Goal: Communication & Community: Ask a question

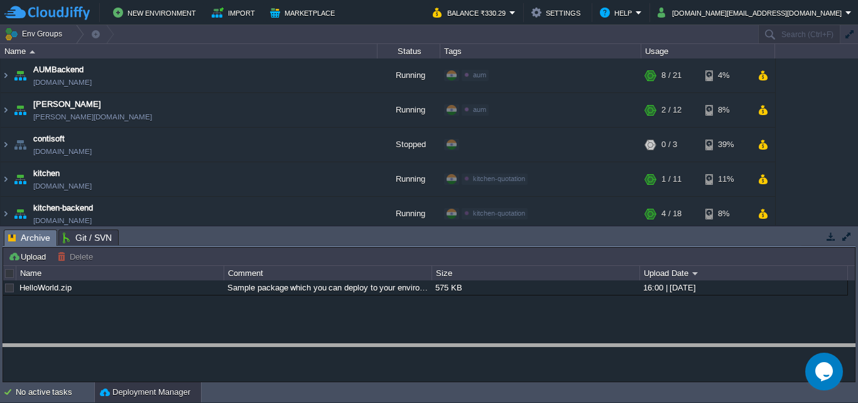
drag, startPoint x: 535, startPoint y: 231, endPoint x: 536, endPoint y: 347, distance: 116.8
click at [536, 347] on body "New Environment Import Marketplace Bonus ₹0.00 Upgrade Account Balance ₹330.29 …" at bounding box center [429, 201] width 858 height 403
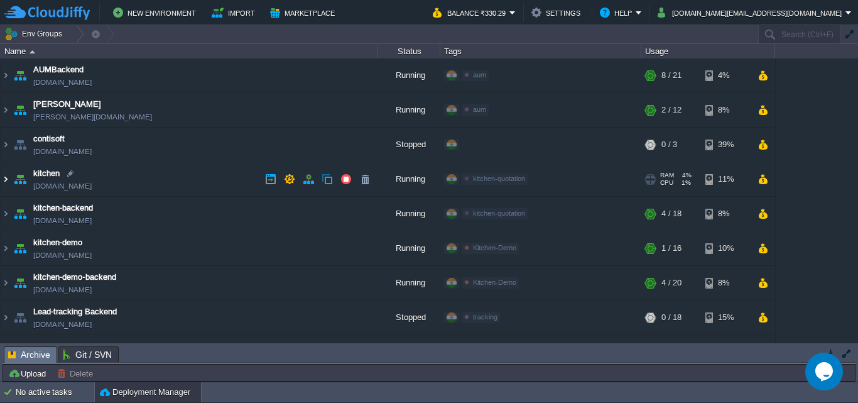
click at [8, 183] on img at bounding box center [6, 179] width 10 height 34
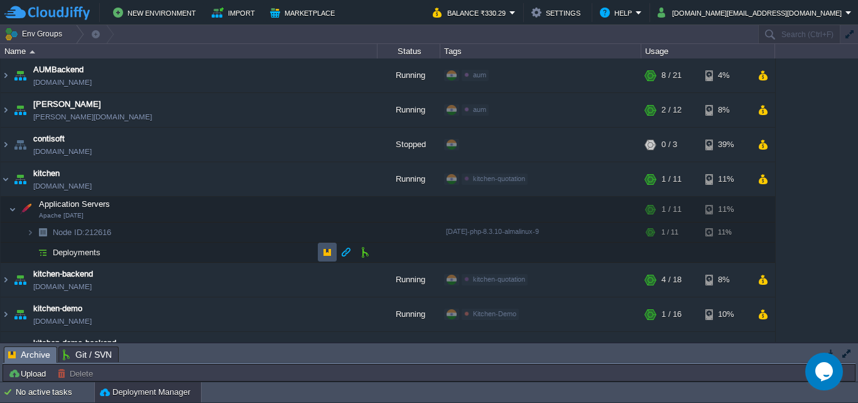
click at [326, 255] on button "button" at bounding box center [327, 251] width 11 height 11
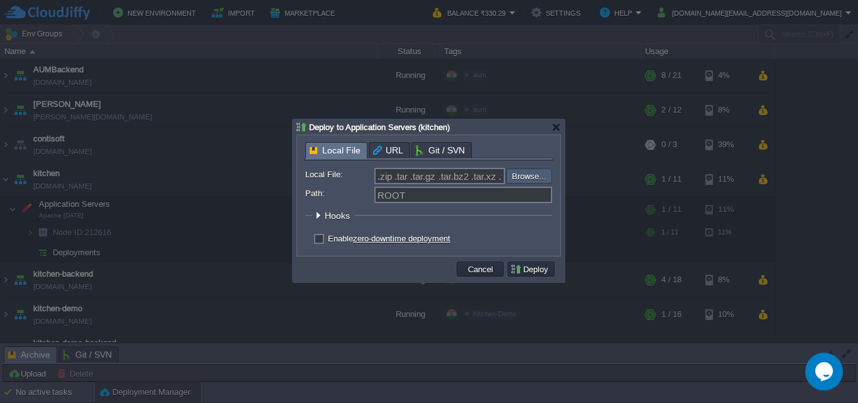
click at [528, 176] on input "file" at bounding box center [472, 175] width 159 height 15
type input "C:\fakepath\[DATE].zip"
type input "[DATE].zip"
click at [532, 269] on button "Deploy" at bounding box center [531, 268] width 42 height 11
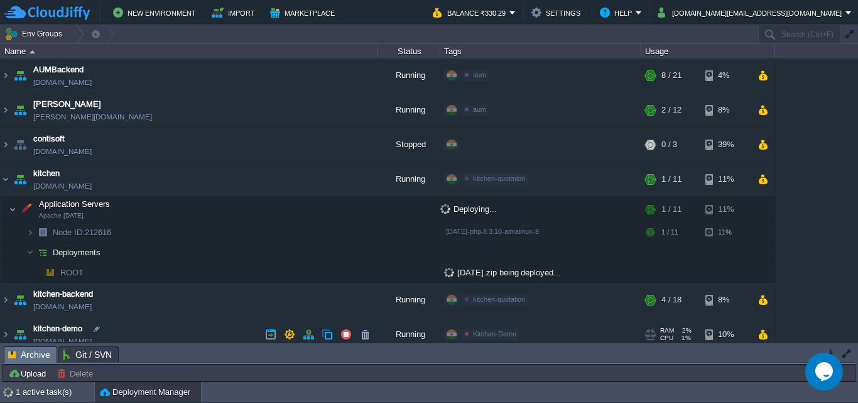
scroll to position [114, 0]
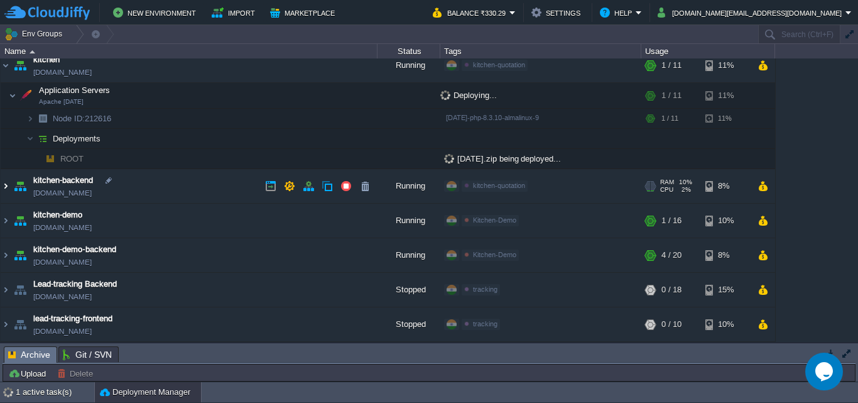
click at [3, 186] on img at bounding box center [6, 186] width 10 height 34
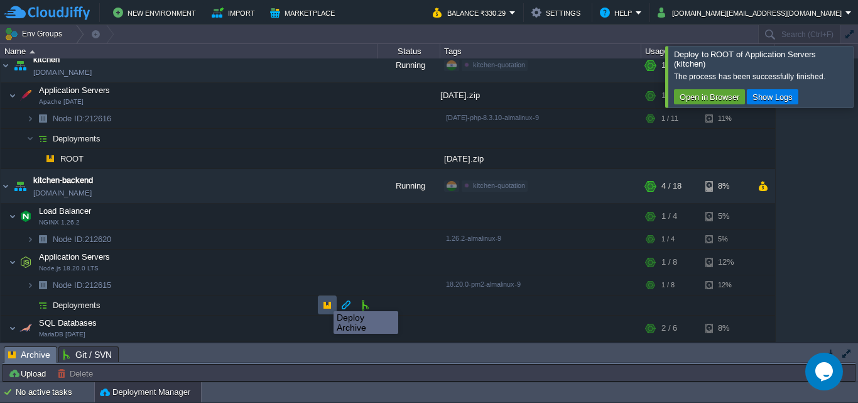
click at [324, 300] on button "button" at bounding box center [327, 304] width 11 height 11
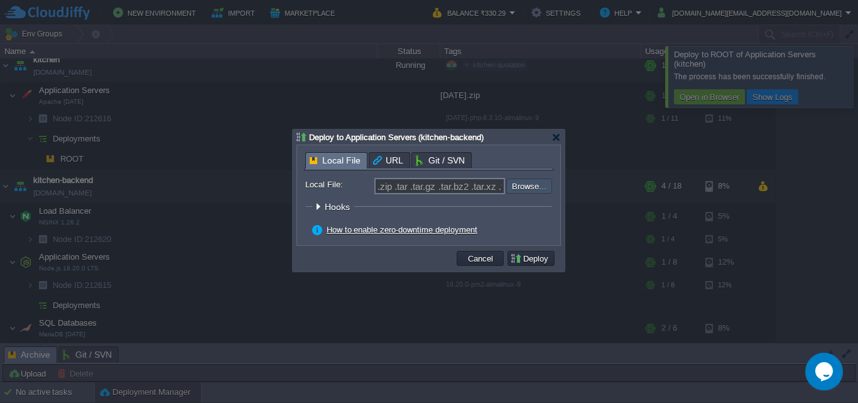
click at [531, 190] on input "file" at bounding box center [472, 185] width 159 height 15
type input "C:\fakepath\[DATE].zip"
type input "[DATE].zip"
click at [542, 261] on button "Deploy" at bounding box center [531, 257] width 42 height 11
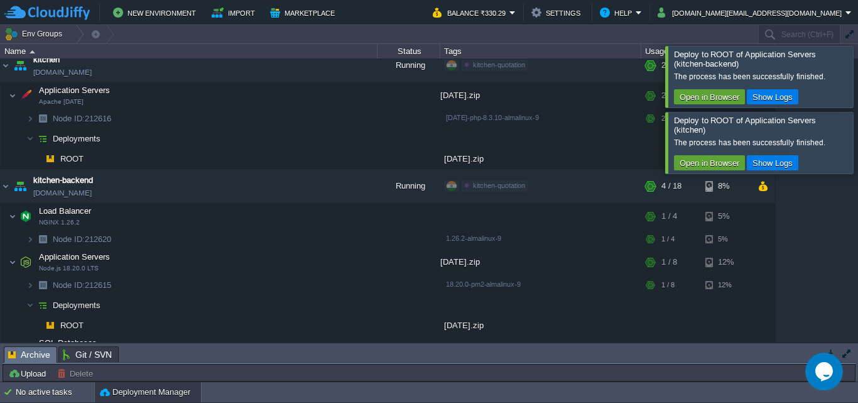
click at [857, 73] on div at bounding box center [873, 76] width 0 height 61
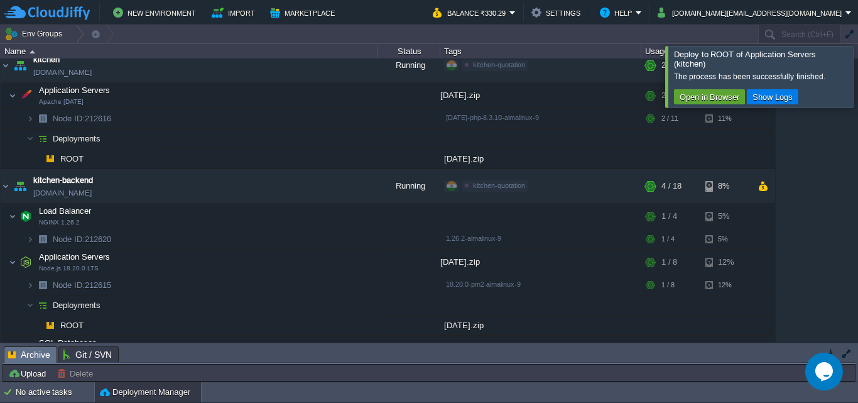
click at [857, 77] on div at bounding box center [873, 76] width 0 height 61
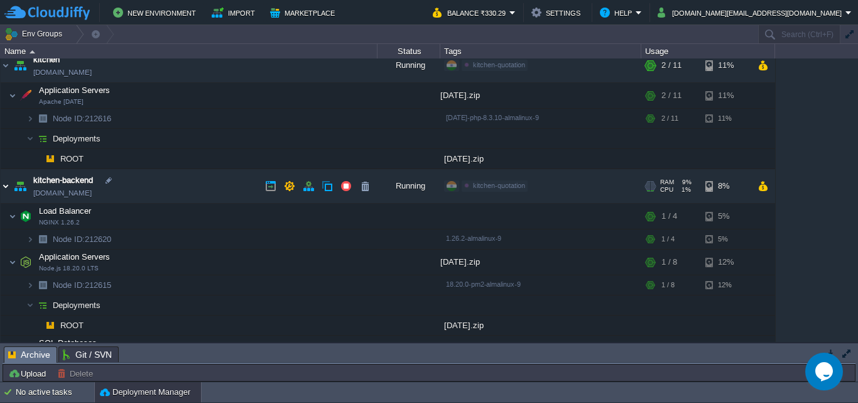
click at [8, 193] on img at bounding box center [6, 186] width 10 height 34
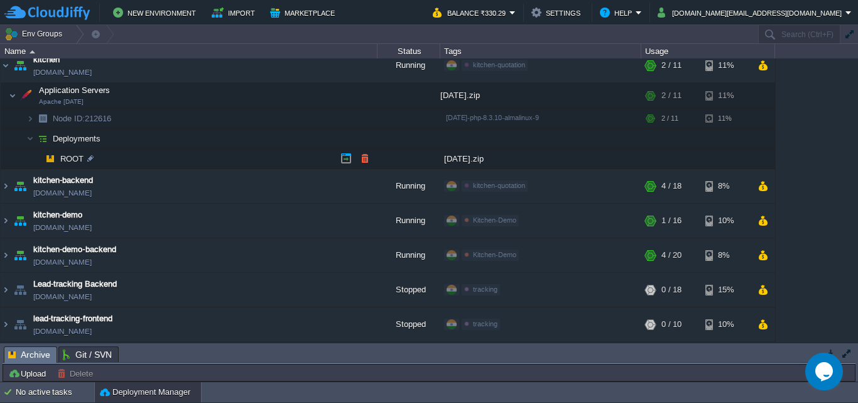
scroll to position [0, 0]
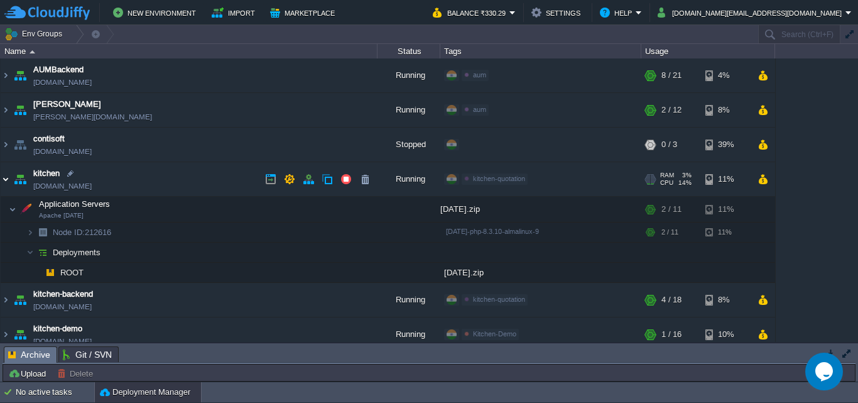
click at [5, 178] on img at bounding box center [6, 179] width 10 height 34
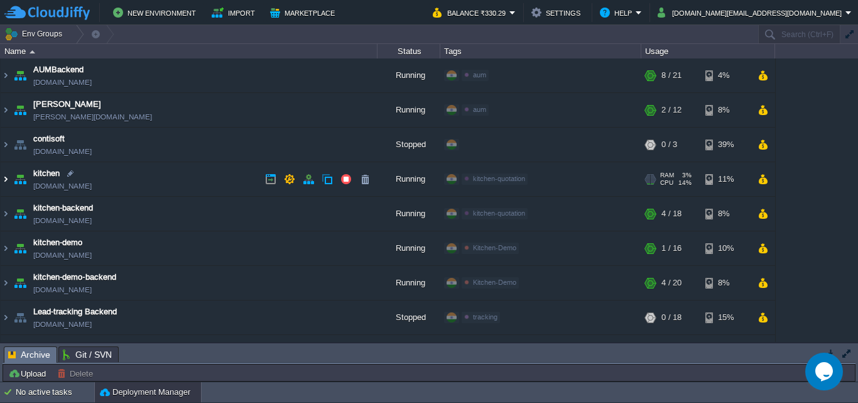
click at [8, 178] on img at bounding box center [6, 179] width 10 height 34
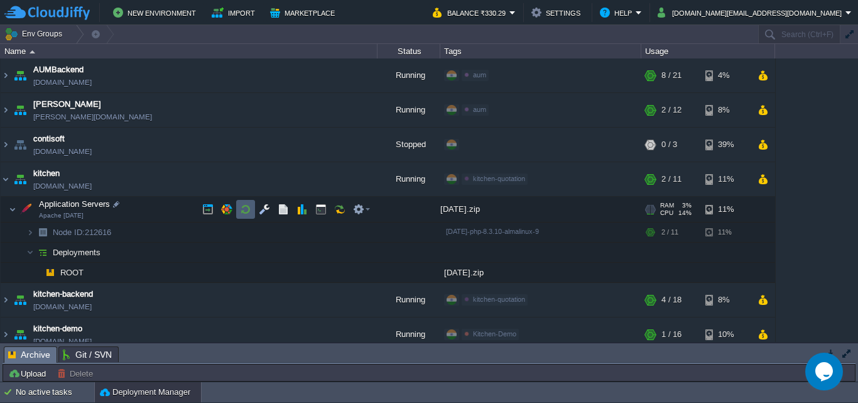
click at [247, 210] on button "button" at bounding box center [245, 209] width 11 height 11
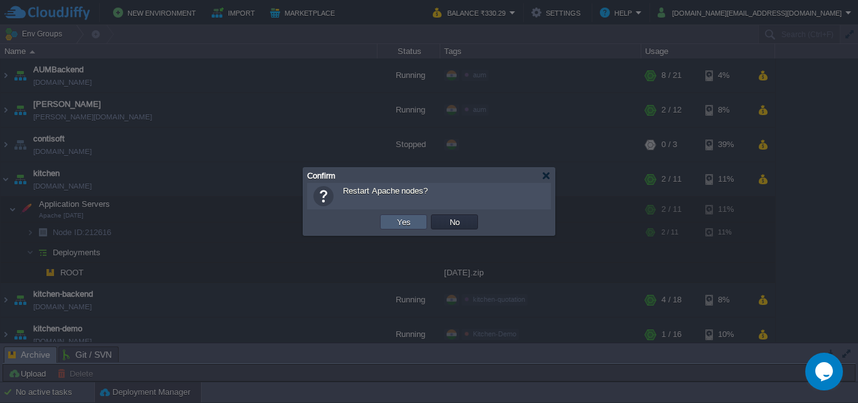
click at [405, 215] on td "Yes" at bounding box center [403, 221] width 47 height 15
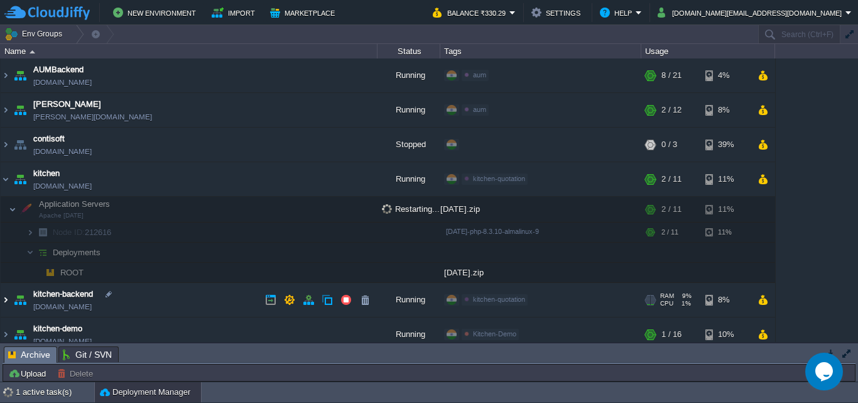
click at [3, 300] on img at bounding box center [6, 300] width 10 height 34
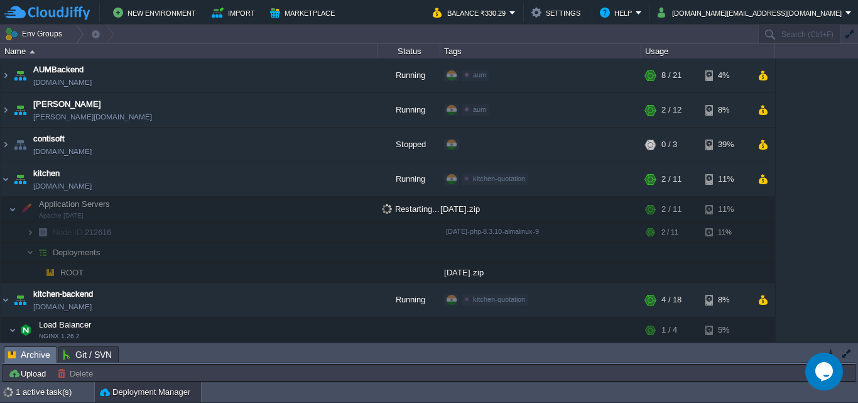
scroll to position [126, 0]
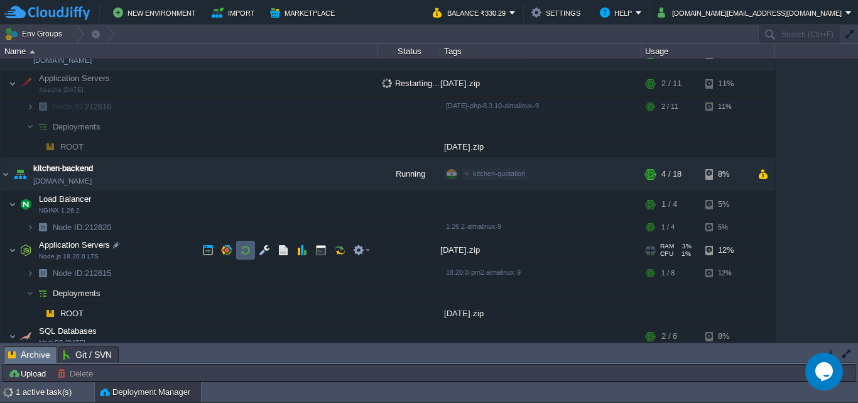
click at [239, 247] on td at bounding box center [245, 250] width 19 height 19
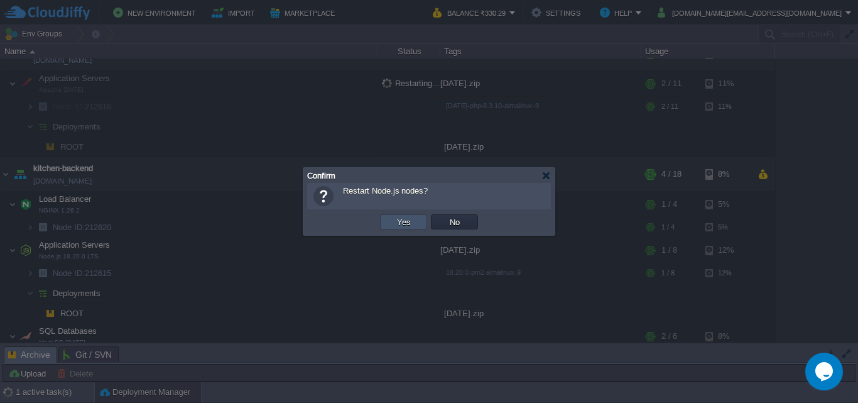
click at [405, 222] on button "Yes" at bounding box center [403, 221] width 21 height 11
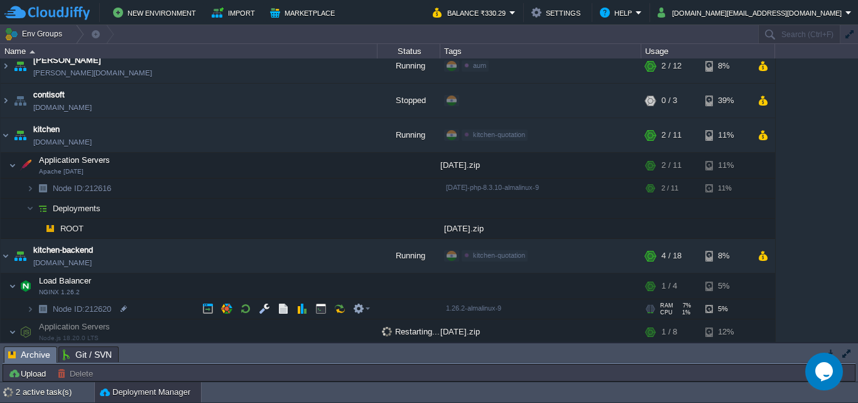
scroll to position [0, 0]
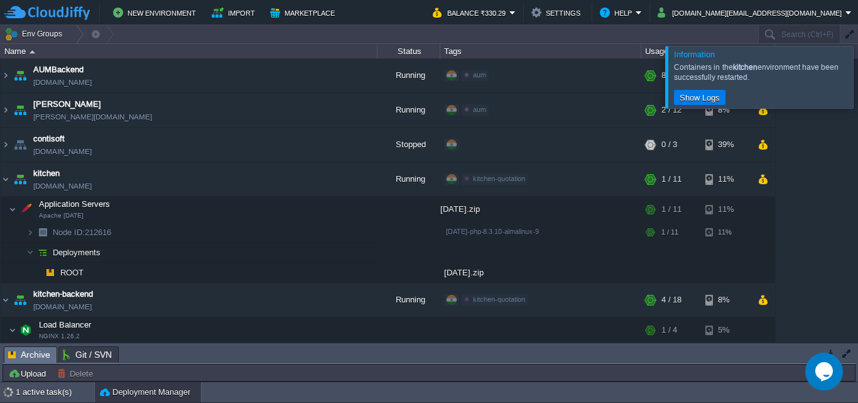
click at [857, 70] on div at bounding box center [873, 77] width 0 height 62
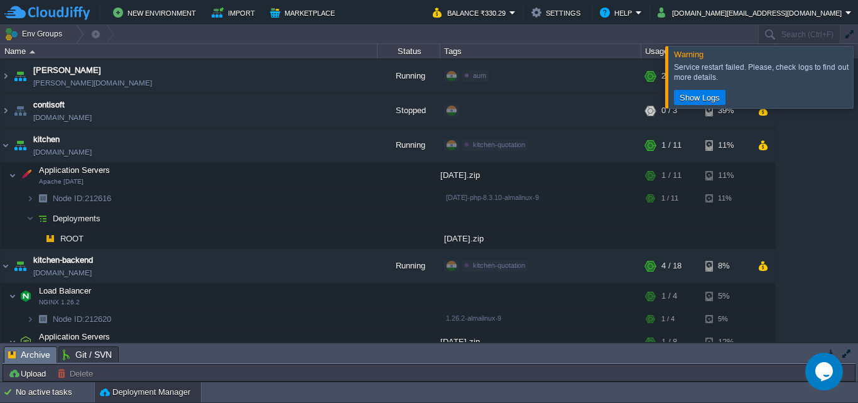
click at [857, 77] on div at bounding box center [873, 77] width 0 height 62
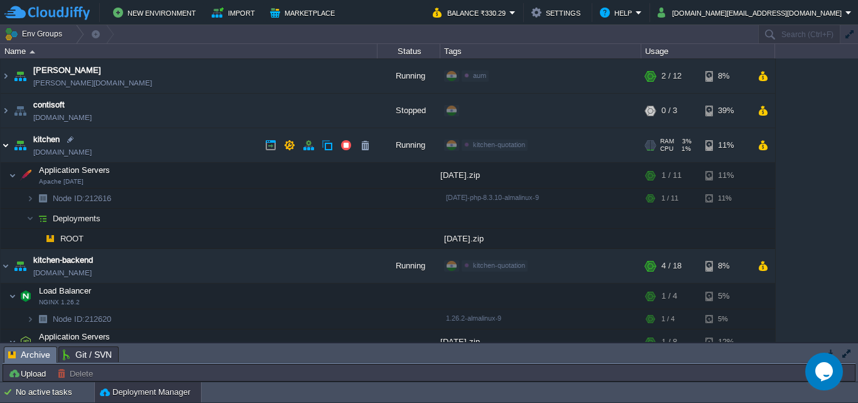
click at [6, 150] on img at bounding box center [6, 145] width 10 height 34
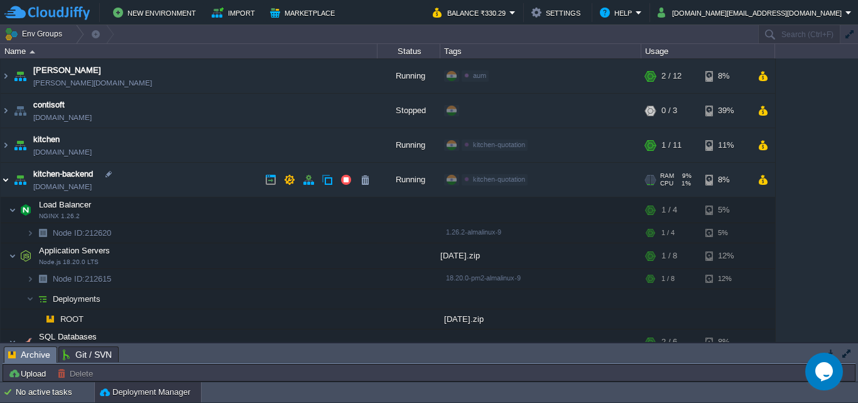
click at [8, 175] on img at bounding box center [6, 180] width 10 height 34
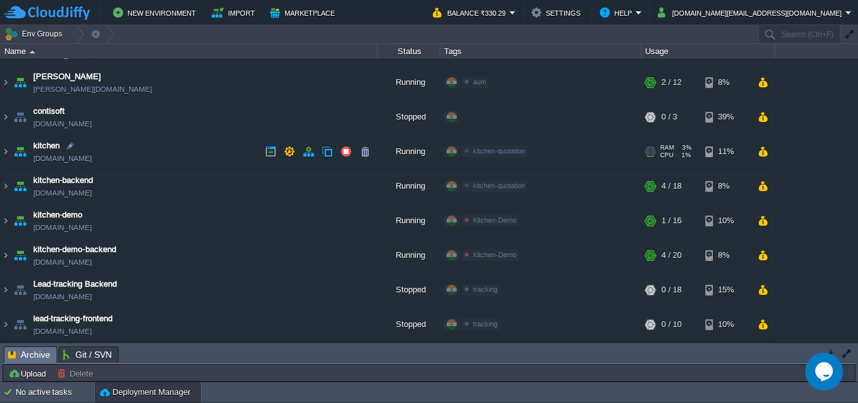
click at [48, 158] on link "[DOMAIN_NAME]" at bounding box center [62, 158] width 58 height 13
click at [48, 161] on link "[DOMAIN_NAME]" at bounding box center [62, 158] width 58 height 13
click at [834, 369] on div "Opens Chat This icon Opens the chat window." at bounding box center [824, 371] width 38 height 20
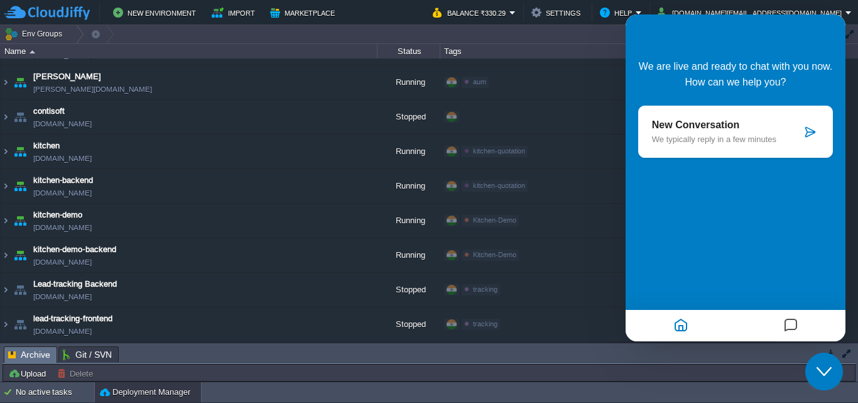
click at [745, 140] on p "We typically reply in a few minutes" at bounding box center [726, 138] width 149 height 9
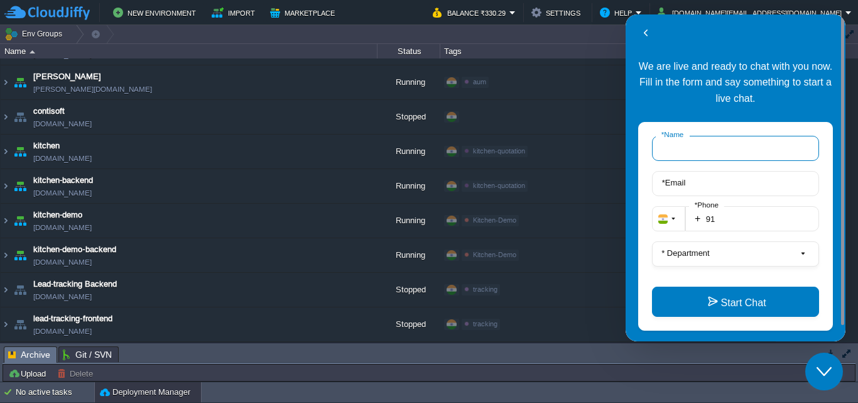
click at [715, 155] on input "* Name" at bounding box center [735, 148] width 167 height 25
type input "kalkisoft"
click at [692, 182] on label "* Email" at bounding box center [674, 182] width 36 height 9
click at [693, 182] on input "* Email" at bounding box center [735, 183] width 167 height 25
type input "[DOMAIN_NAME][EMAIL_ADDRESS][DOMAIN_NAME]"
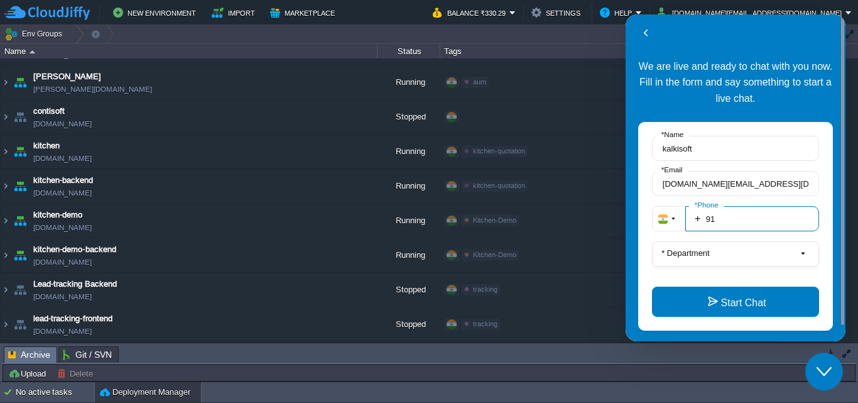
click at [751, 219] on input "91" at bounding box center [752, 218] width 134 height 25
type input "919356965877"
click at [720, 246] on button "* Department" at bounding box center [735, 253] width 167 height 25
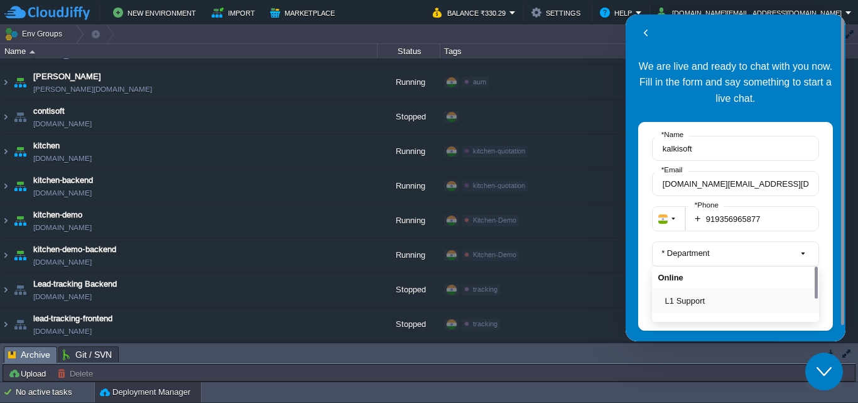
click at [699, 300] on button "L1 Support" at bounding box center [739, 300] width 148 height 13
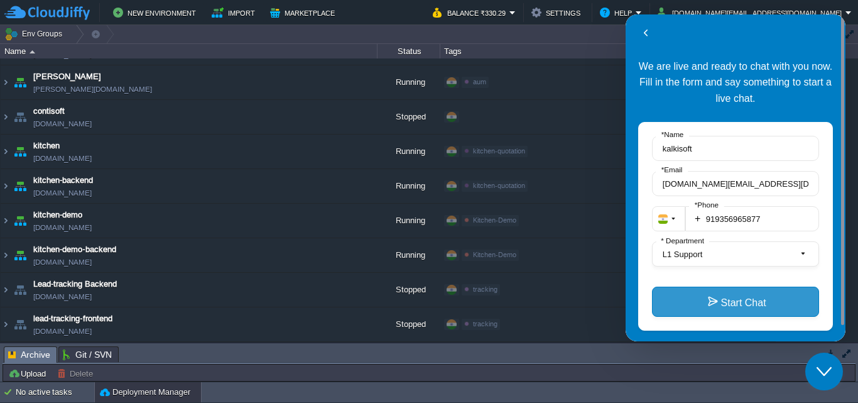
click at [700, 300] on button "Start Chat" at bounding box center [735, 301] width 167 height 30
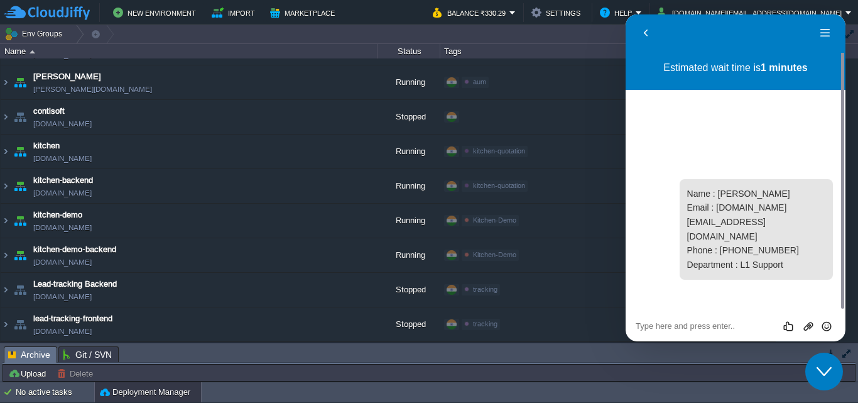
click at [674, 315] on div "Rate this chat Upload File Insert emoji" at bounding box center [736, 325] width 220 height 31
click at [666, 322] on textarea at bounding box center [736, 326] width 200 height 10
type textarea "hello"
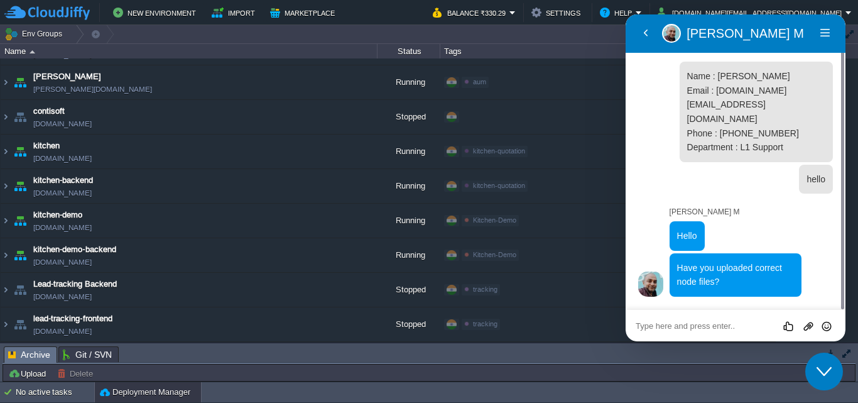
scroll to position [0, 0]
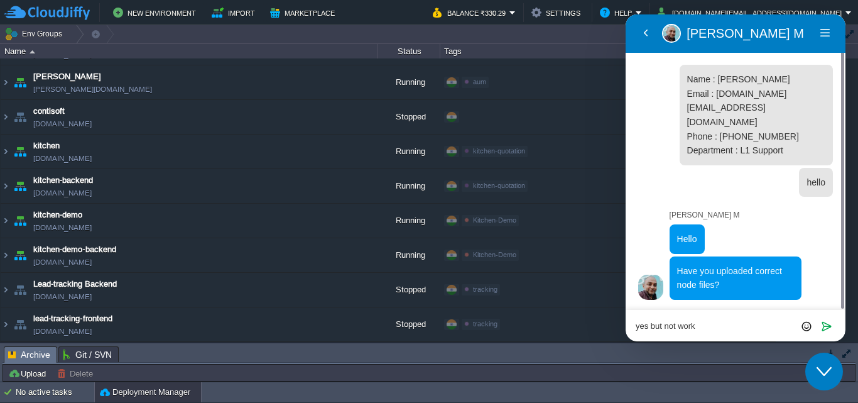
type textarea "yes but not work"
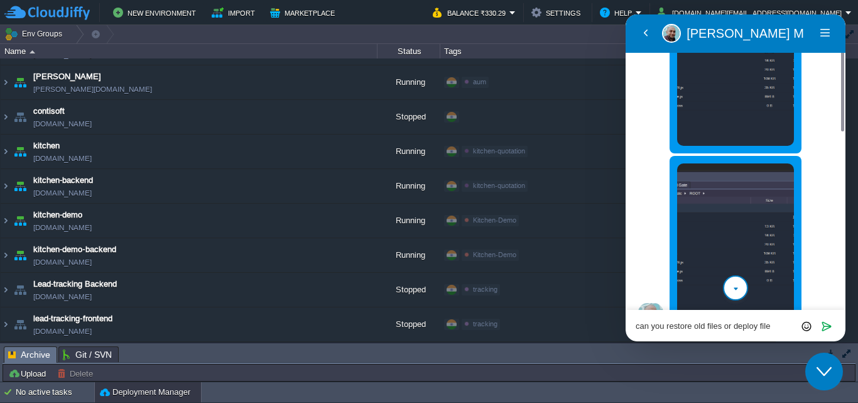
scroll to position [300, 0]
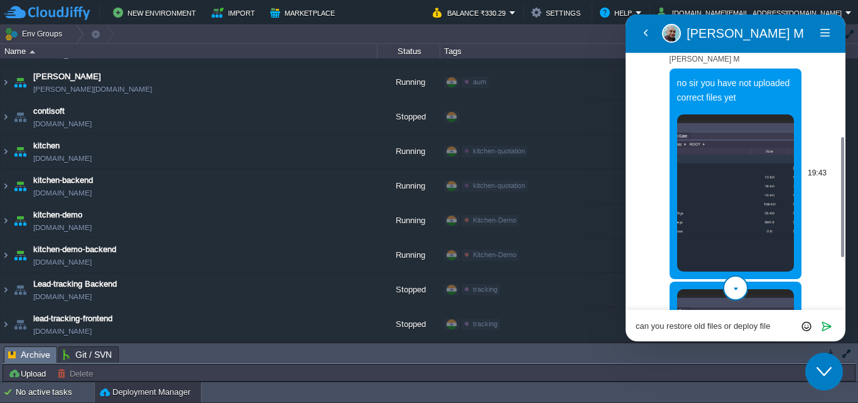
type textarea "can you restore old files or deploy file"
click at [702, 209] on img at bounding box center [735, 192] width 117 height 157
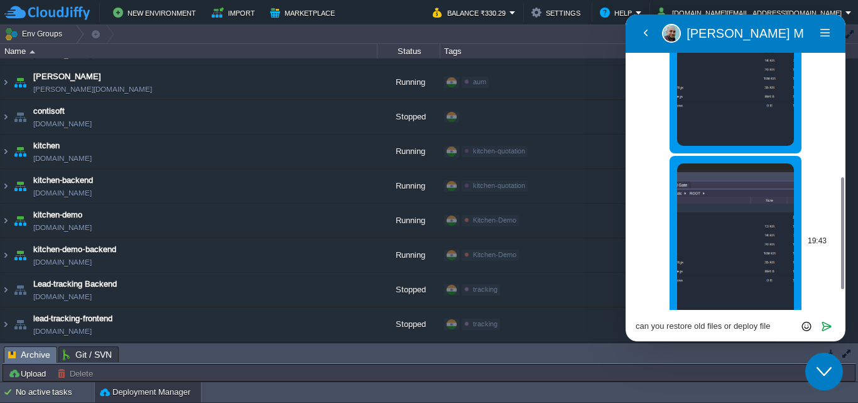
click at [717, 219] on img at bounding box center [735, 241] width 117 height 157
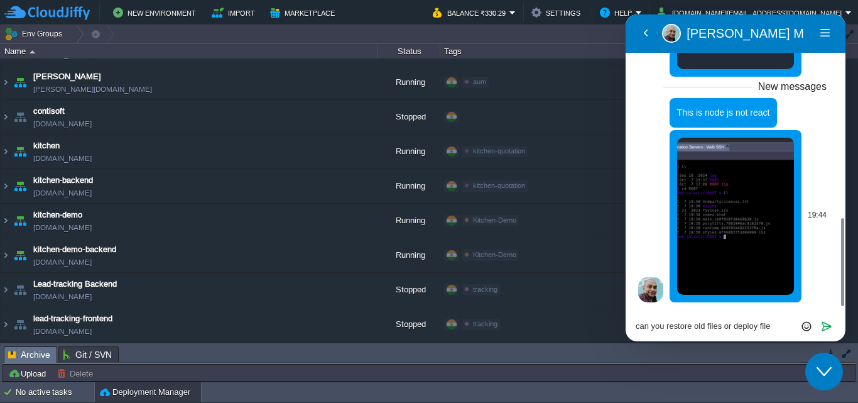
scroll to position [551, 0]
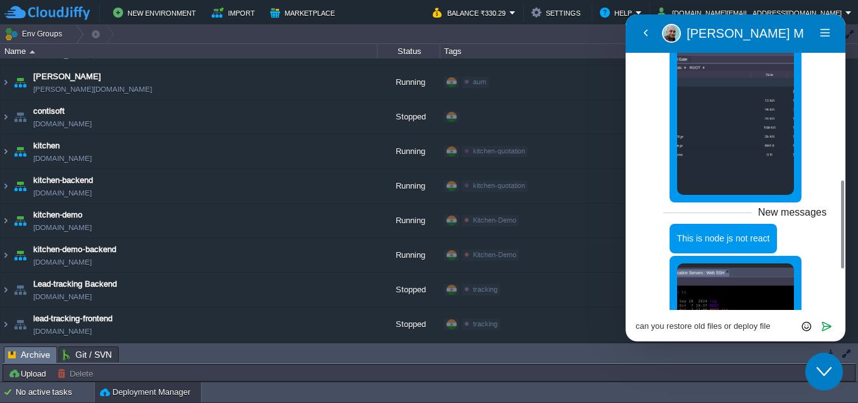
click at [741, 273] on img at bounding box center [735, 341] width 117 height 157
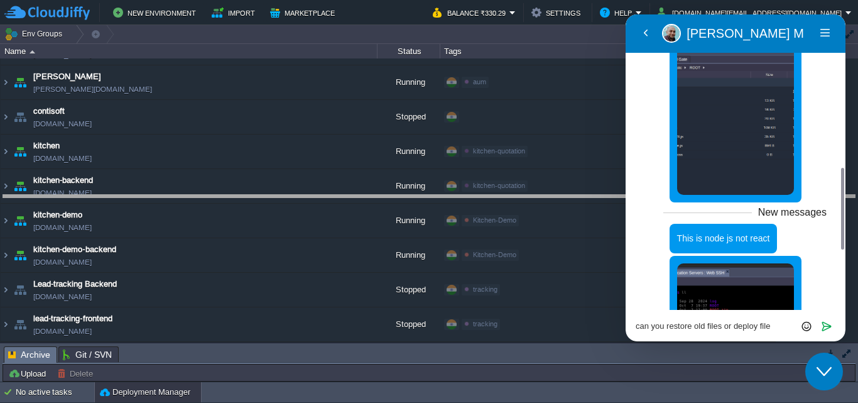
drag, startPoint x: 236, startPoint y: 360, endPoint x: 304, endPoint y: 209, distance: 165.9
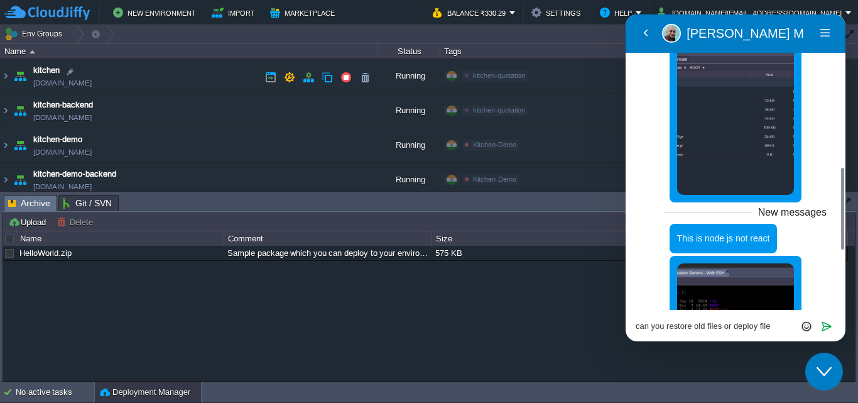
scroll to position [53, 0]
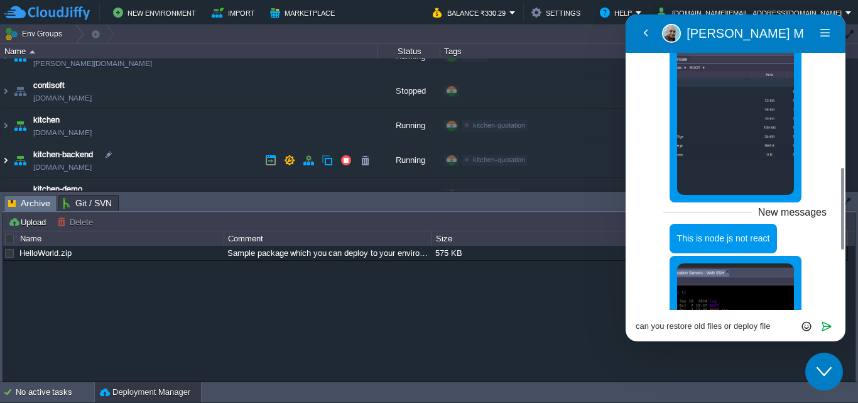
click at [6, 161] on img at bounding box center [6, 160] width 10 height 34
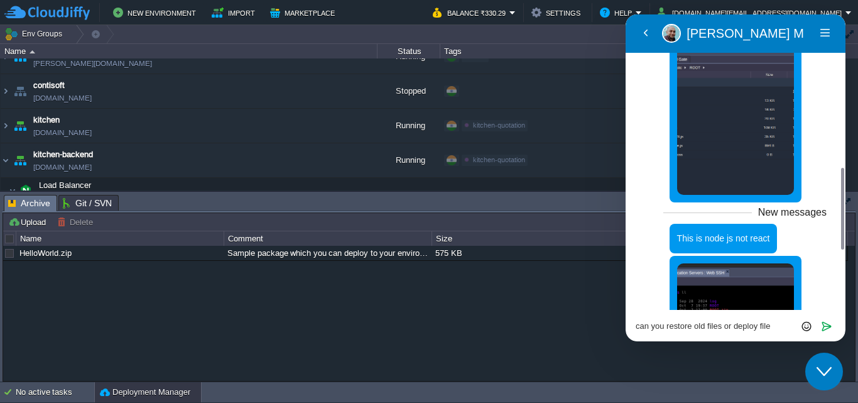
scroll to position [179, 0]
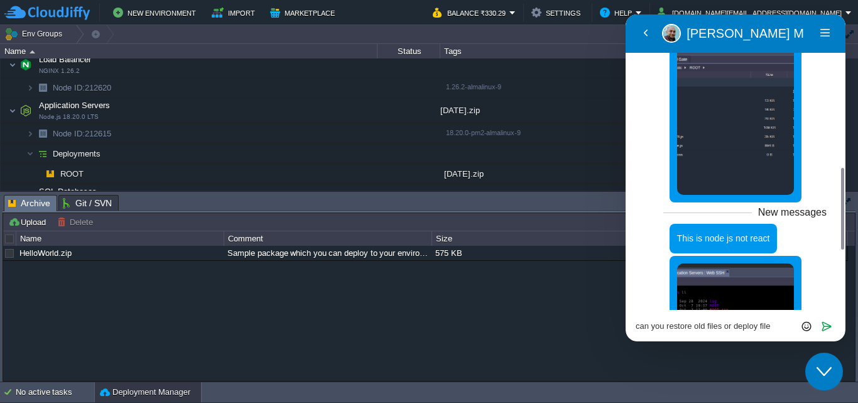
click at [269, 192] on div "Tasks Activity Log Archive Git / SVN Upload Delete Deploy to ... Custom applica…" at bounding box center [429, 287] width 858 height 190
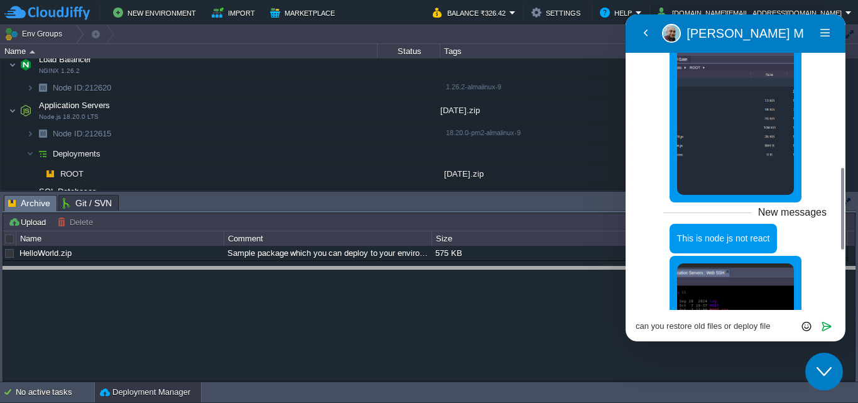
drag, startPoint x: 268, startPoint y: 197, endPoint x: 266, endPoint y: 268, distance: 71.6
click at [266, 268] on body "New Environment Import Marketplace Bonus ₹0.00 Upgrade Account Balance ₹326.42 …" at bounding box center [429, 201] width 858 height 403
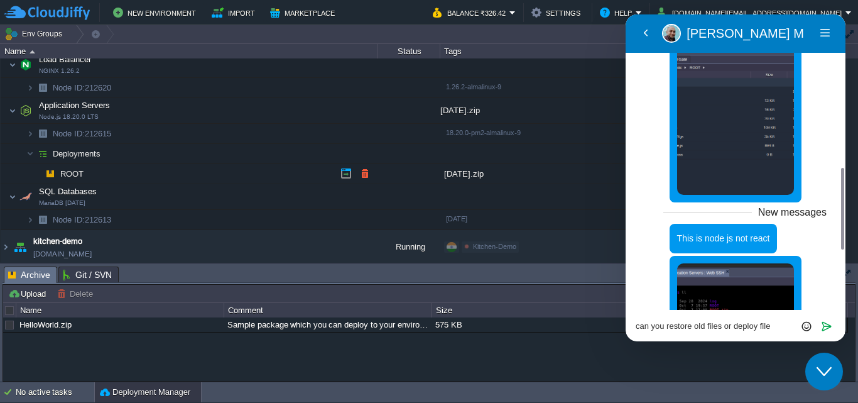
click at [74, 172] on span "ROOT" at bounding box center [72, 173] width 26 height 11
click at [237, 111] on td at bounding box center [245, 110] width 19 height 19
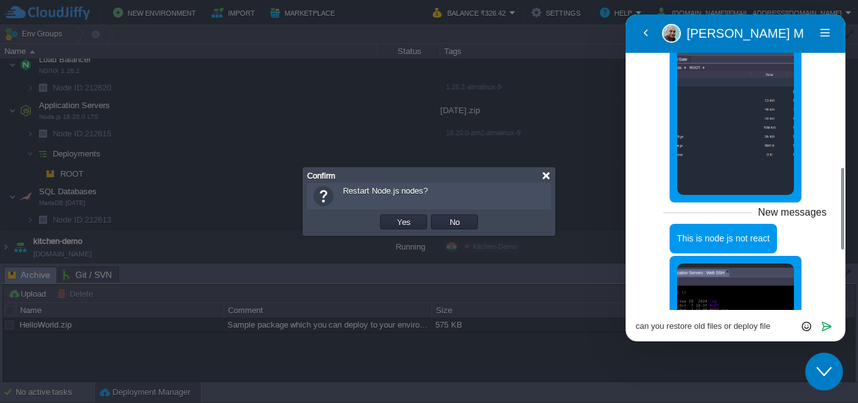
click at [550, 178] on div at bounding box center [545, 175] width 9 height 9
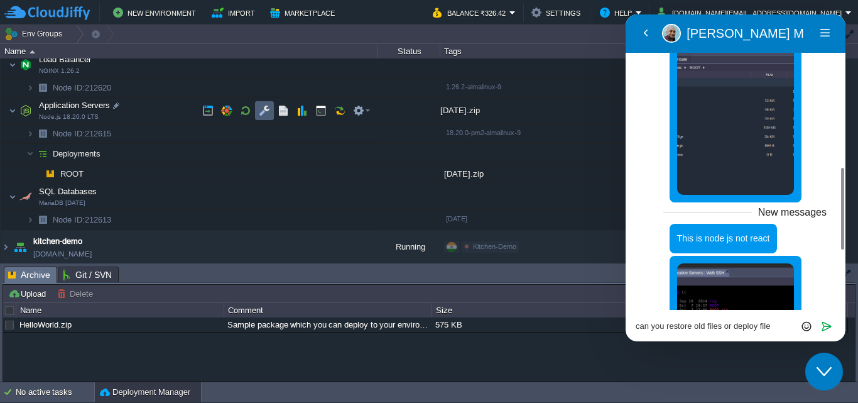
click at [258, 112] on td at bounding box center [264, 110] width 19 height 19
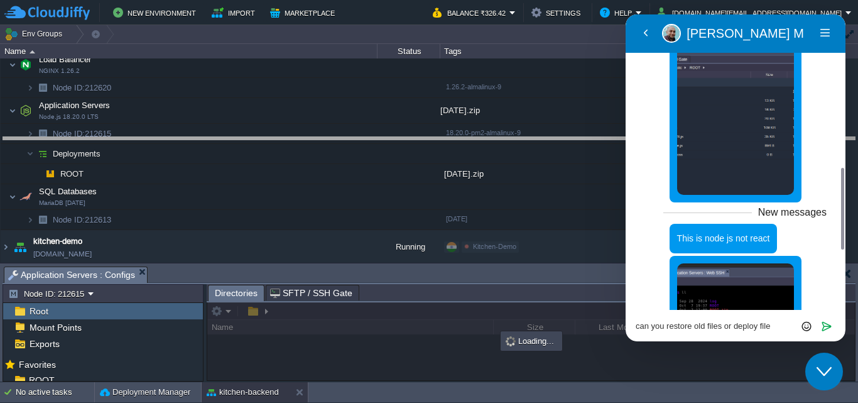
drag, startPoint x: 258, startPoint y: 268, endPoint x: 301, endPoint y: 134, distance: 140.8
click at [301, 135] on body "New Environment Import Marketplace Bonus ₹0.00 Upgrade Account Balance ₹326.42 …" at bounding box center [429, 201] width 858 height 403
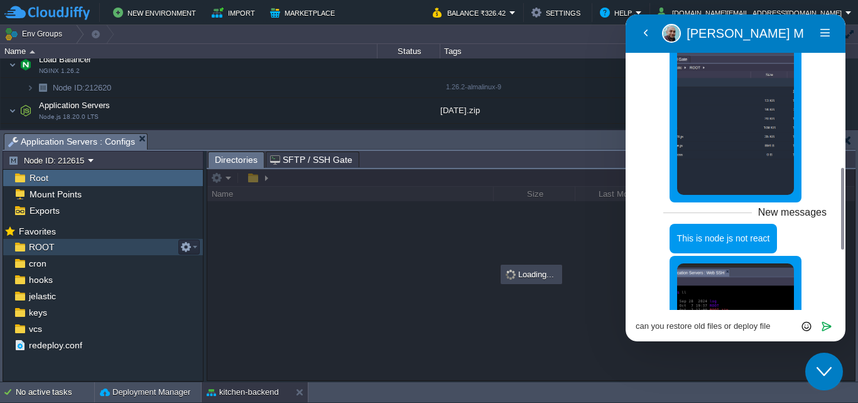
click at [36, 244] on span "ROOT" at bounding box center [41, 246] width 30 height 11
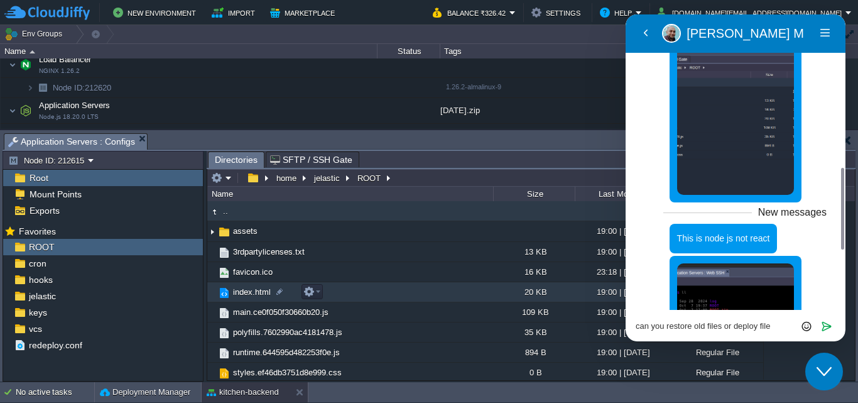
scroll to position [3, 0]
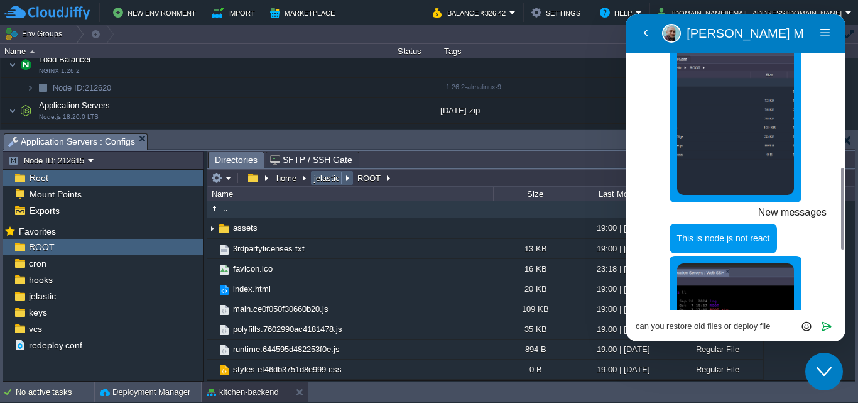
click at [325, 182] on button "jelastic" at bounding box center [327, 177] width 31 height 11
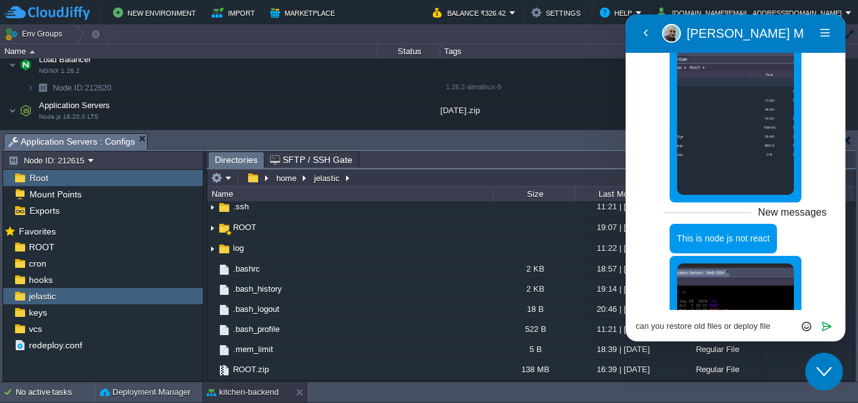
scroll to position [729, 0]
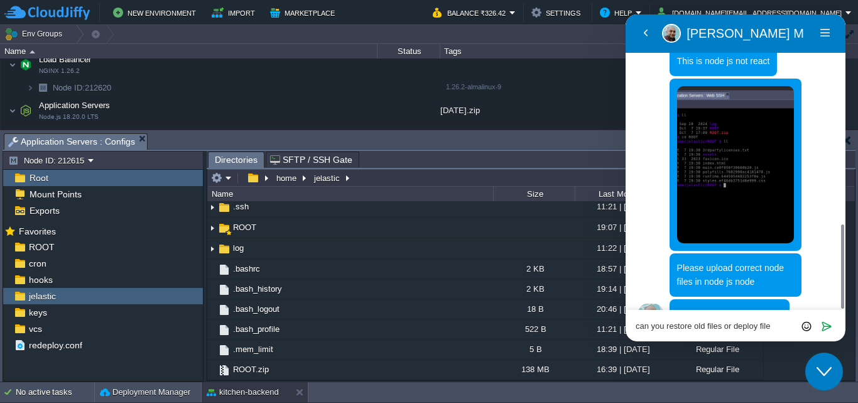
drag, startPoint x: 781, startPoint y: 328, endPoint x: 611, endPoint y: 310, distance: 171.9
click at [626, 310] on html "Back [PERSON_NAME] M [PERSON_NAME] M Menu Back Rate this chat Upload File Inser…" at bounding box center [736, 177] width 220 height 327
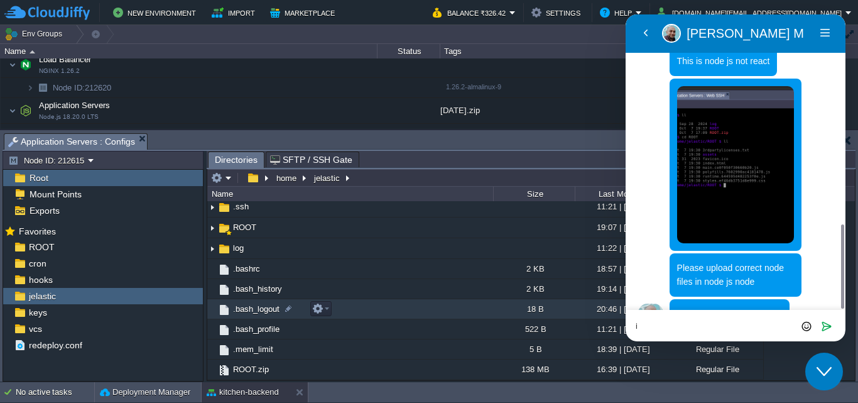
type textarea "i"
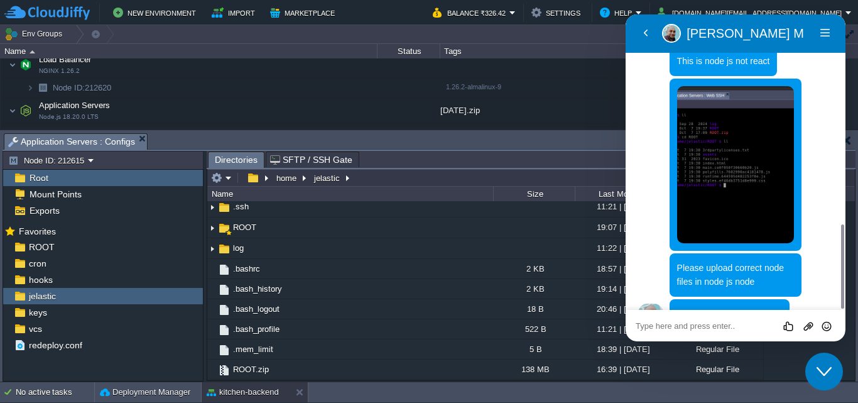
click at [710, 325] on textarea at bounding box center [736, 326] width 200 height 10
type textarea "can i call you"
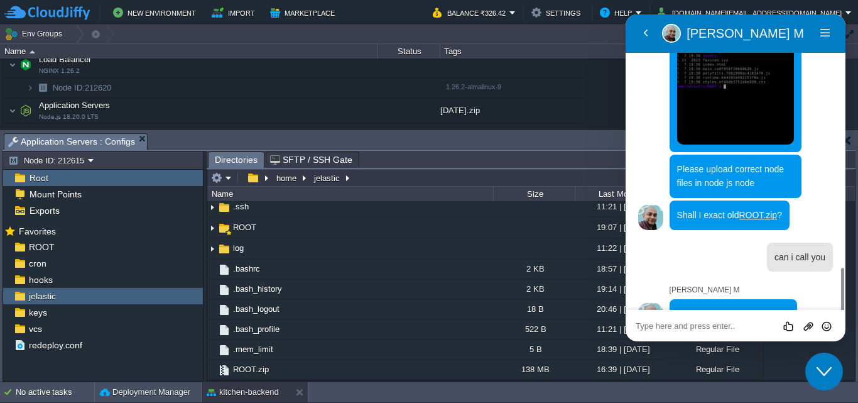
scroll to position [844, 0]
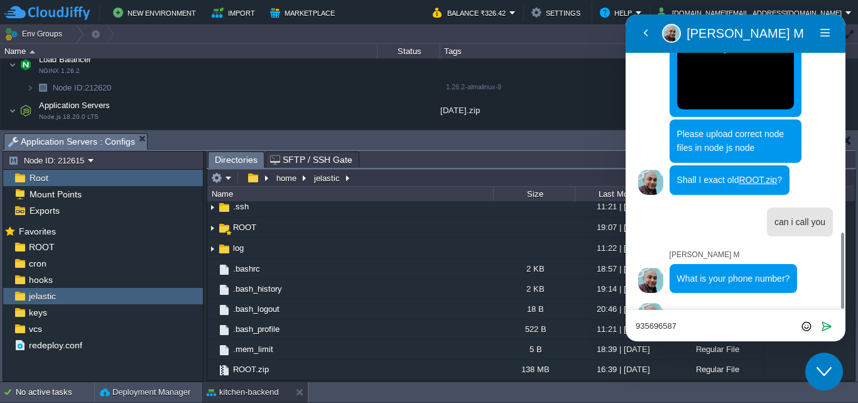
type textarea "9356965877"
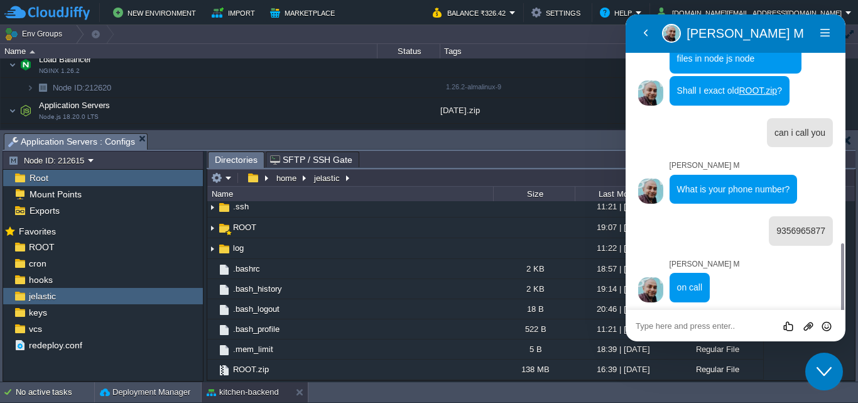
scroll to position [907, 0]
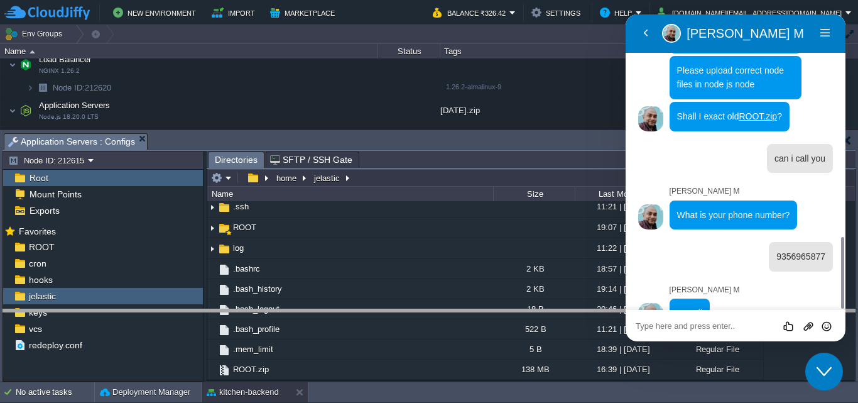
drag, startPoint x: 235, startPoint y: 143, endPoint x: 235, endPoint y: 318, distance: 175.9
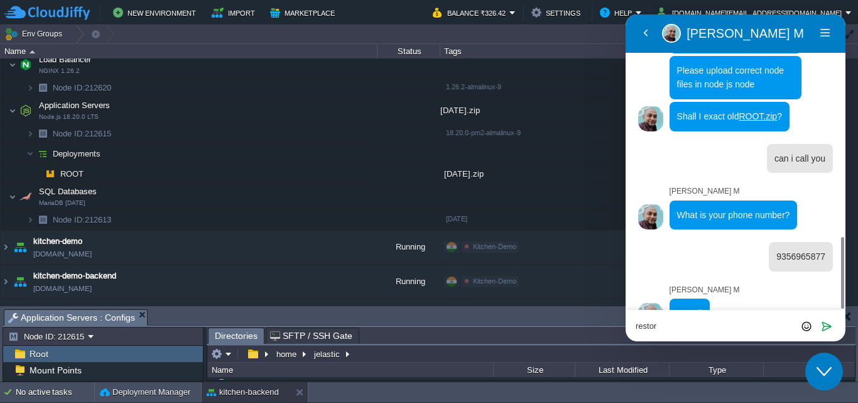
type textarea "restore"
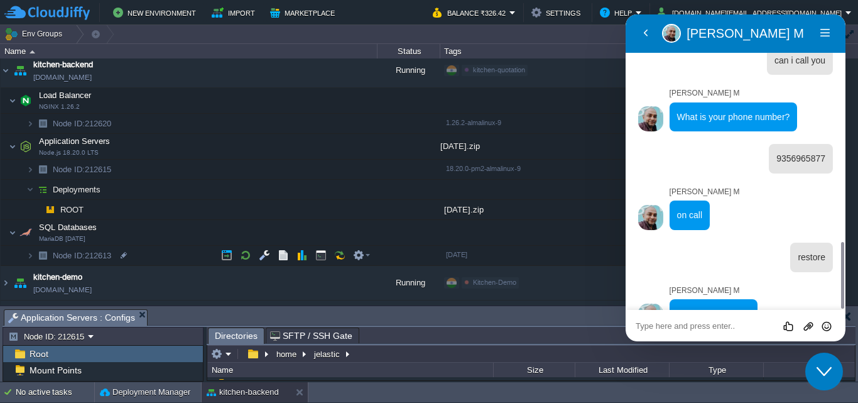
scroll to position [117, 0]
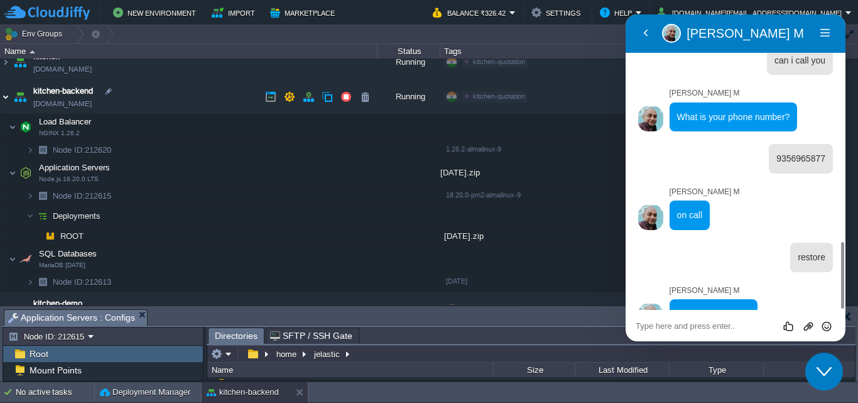
click at [9, 92] on img at bounding box center [6, 97] width 10 height 34
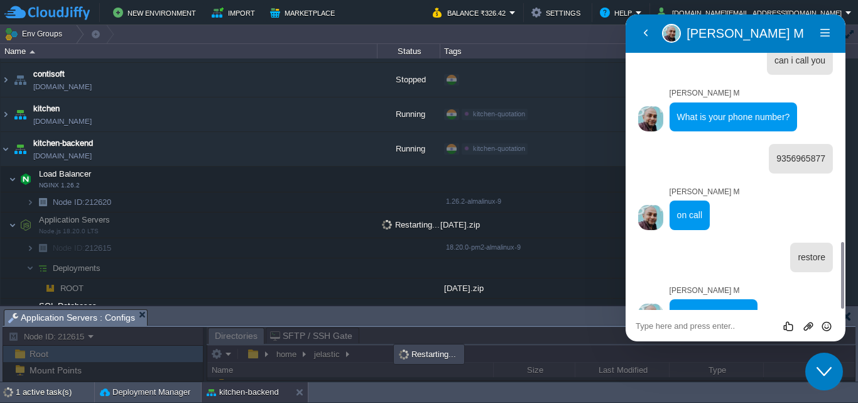
click at [660, 327] on textarea at bounding box center [736, 326] width 200 height 10
type textarea "only restore [DATE]"
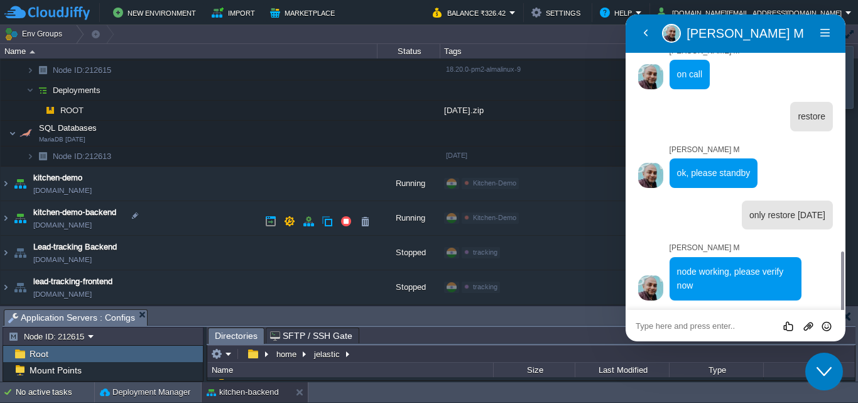
scroll to position [1118, 0]
